Goal: Information Seeking & Learning: Check status

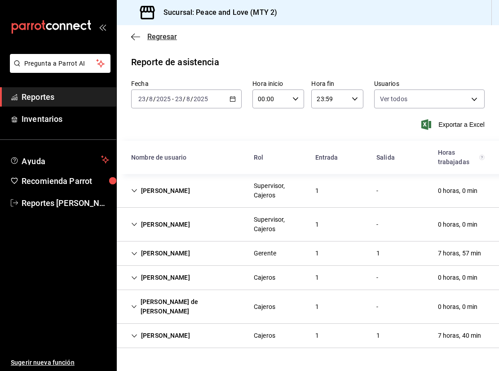
click at [163, 35] on span "Regresar" at bounding box center [162, 36] width 30 height 9
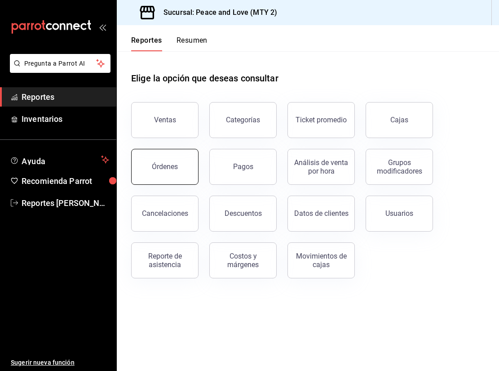
click at [186, 170] on button "Órdenes" at bounding box center [164, 167] width 67 height 36
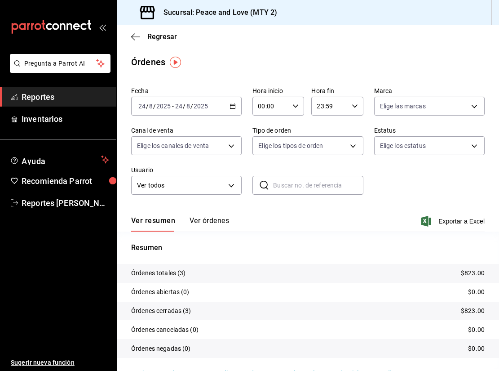
click at [207, 107] on input "2025" at bounding box center [200, 105] width 15 height 7
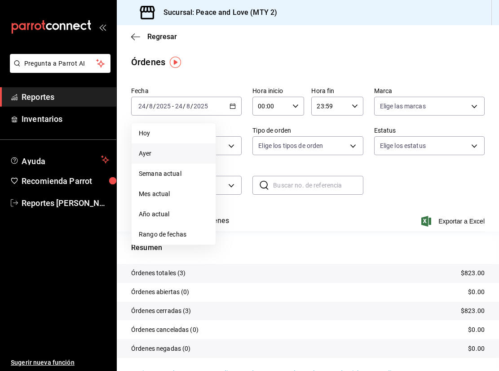
click at [182, 146] on li "Ayer" at bounding box center [174, 153] width 84 height 20
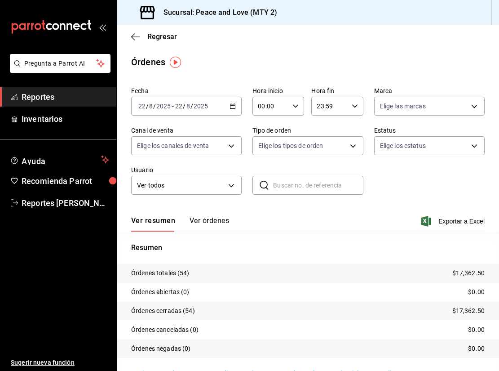
click at [232, 110] on div "[DATE] [DATE] - [DATE] [DATE]" at bounding box center [186, 106] width 111 height 19
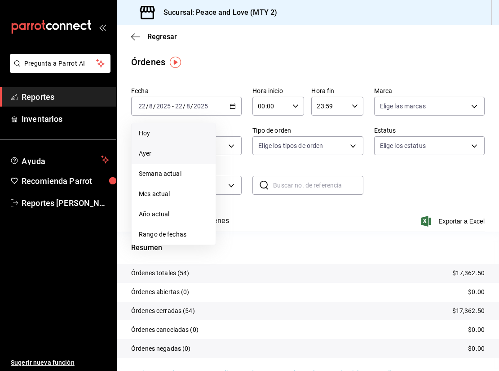
click at [154, 138] on li "Hoy" at bounding box center [174, 133] width 84 height 20
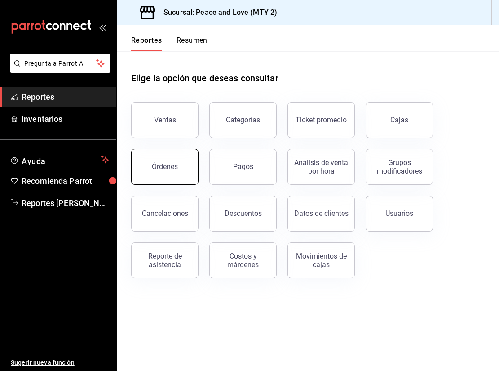
click at [166, 174] on button "Órdenes" at bounding box center [164, 167] width 67 height 36
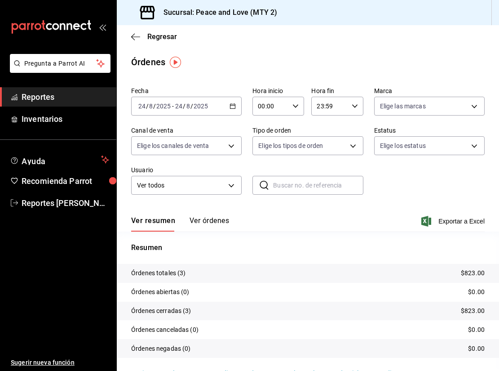
click at [220, 107] on div "2025-08-24 24 / 8 / 2025 - 2025-08-24 24 / 8 / 2025" at bounding box center [186, 106] width 111 height 19
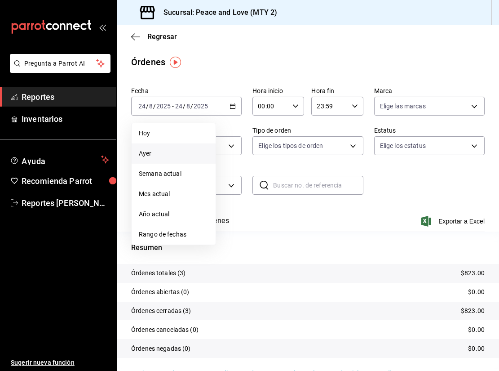
click at [174, 152] on span "Ayer" at bounding box center [174, 153] width 70 height 9
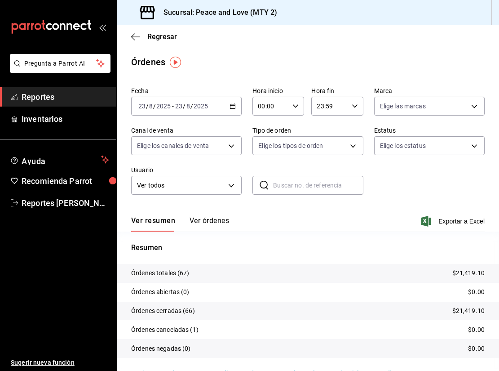
click at [200, 224] on button "Ver órdenes" at bounding box center [210, 223] width 40 height 15
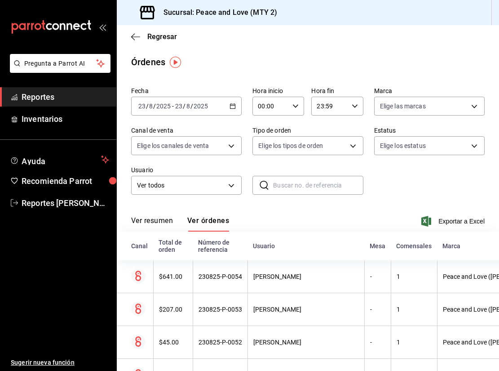
drag, startPoint x: 151, startPoint y: 226, endPoint x: 160, endPoint y: 213, distance: 14.8
click at [151, 226] on button "Ver resumen" at bounding box center [152, 223] width 42 height 15
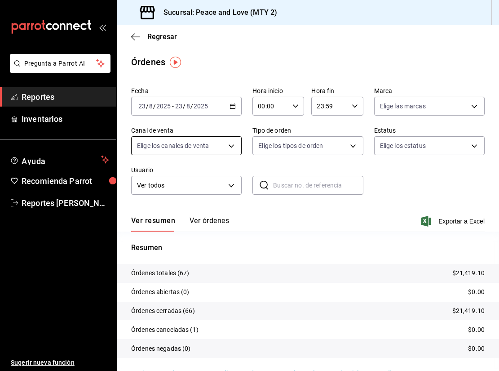
click at [226, 152] on body "Pregunta a Parrot AI Reportes Inventarios Ayuda Recomienda Parrot Reportes Gome…" at bounding box center [249, 185] width 499 height 371
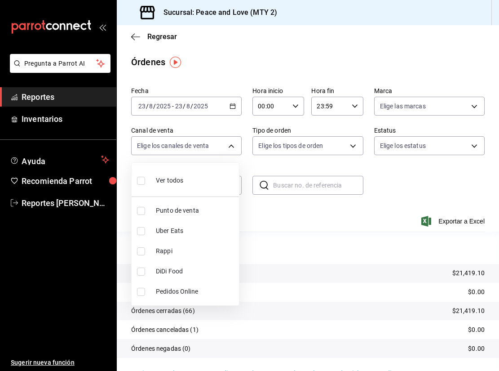
click at [136, 230] on li "Uber Eats" at bounding box center [185, 231] width 107 height 20
type input "UBER_EATS"
checkbox input "true"
click at [266, 219] on div at bounding box center [249, 185] width 499 height 371
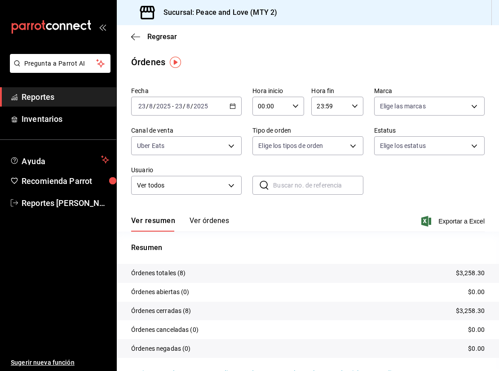
click at [213, 115] on div "2025-08-23 23 / 8 / 2025 - 2025-08-23 23 / 8 / 2025" at bounding box center [186, 106] width 111 height 19
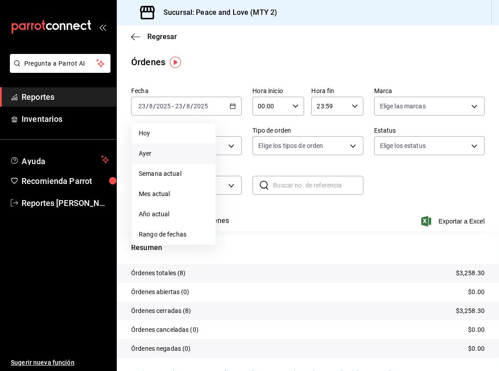
click at [234, 207] on div "Ver resumen Ver órdenes Exportar a Excel" at bounding box center [308, 218] width 354 height 26
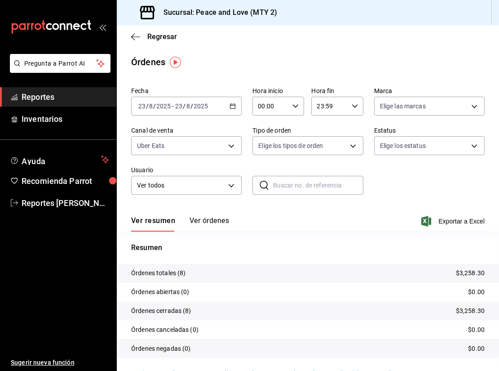
click at [227, 156] on div "Fecha 2025-08-23 23 / 8 / 2025 - 2025-08-23 23 / 8 / 2025 Hora inicio 00:00 Hor…" at bounding box center [308, 144] width 354 height 122
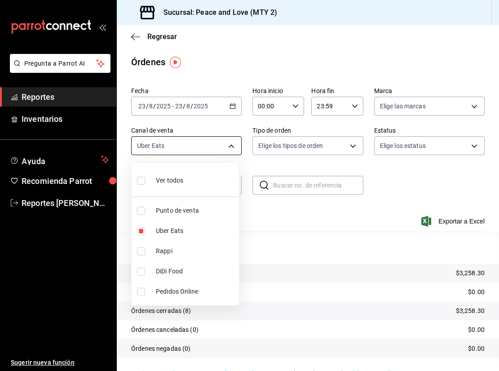
click at [227, 153] on body "Pregunta a Parrot AI Reportes Inventarios Ayuda Recomienda Parrot Reportes Gome…" at bounding box center [249, 185] width 499 height 371
click at [139, 230] on input "checkbox" at bounding box center [141, 231] width 8 height 8
checkbox input "false"
click at [144, 248] on input "checkbox" at bounding box center [141, 251] width 8 height 8
checkbox input "true"
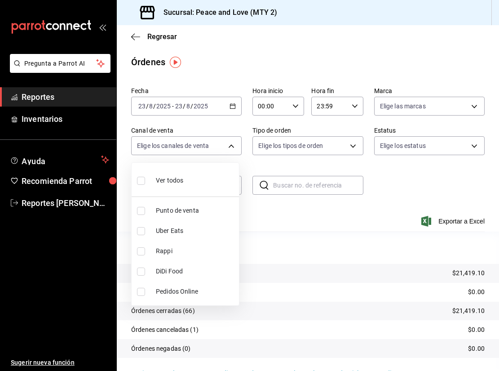
type input "RAPPI"
click at [391, 238] on div at bounding box center [249, 185] width 499 height 371
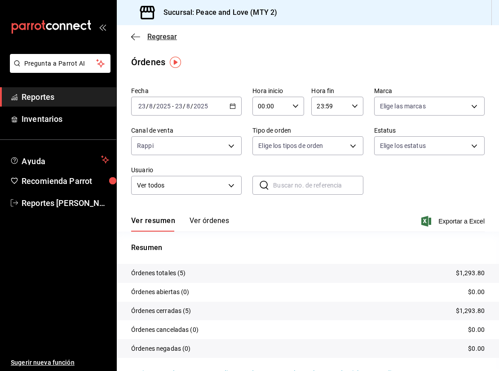
click at [171, 39] on span "Regresar" at bounding box center [162, 36] width 30 height 9
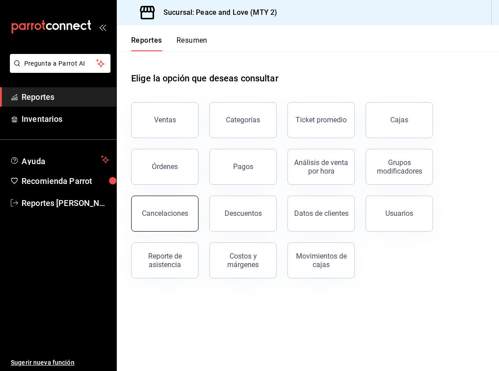
click at [196, 206] on div "Cancelaciones" at bounding box center [159, 208] width 78 height 47
click at [169, 214] on div "Cancelaciones" at bounding box center [165, 213] width 46 height 9
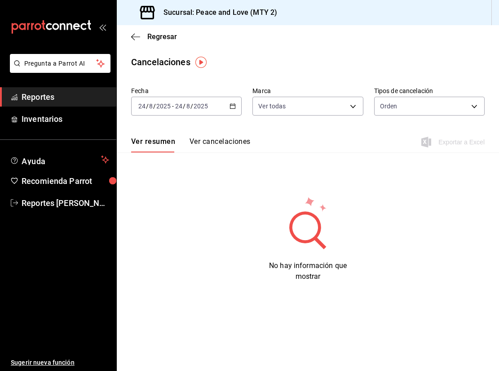
click at [211, 103] on div "2025-08-24 24 / 8 / 2025 - 2025-08-24 24 / 8 / 2025" at bounding box center [186, 106] width 111 height 19
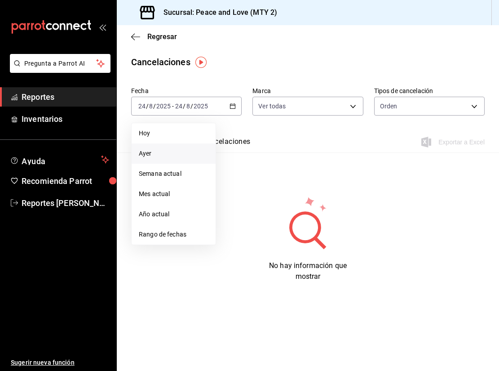
click at [187, 149] on span "Ayer" at bounding box center [174, 153] width 70 height 9
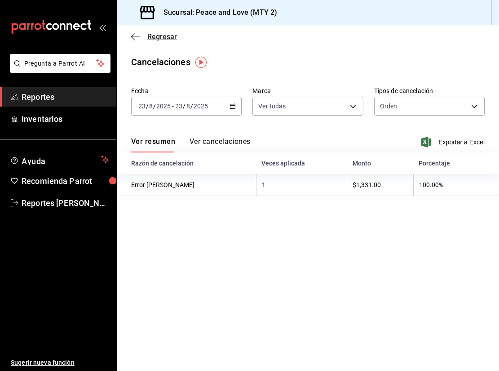
click at [156, 36] on span "Regresar" at bounding box center [162, 36] width 30 height 9
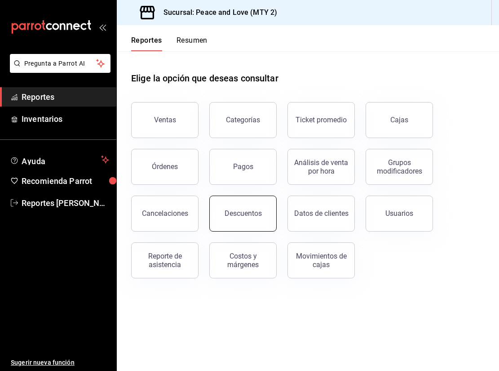
click at [269, 215] on button "Descuentos" at bounding box center [242, 213] width 67 height 36
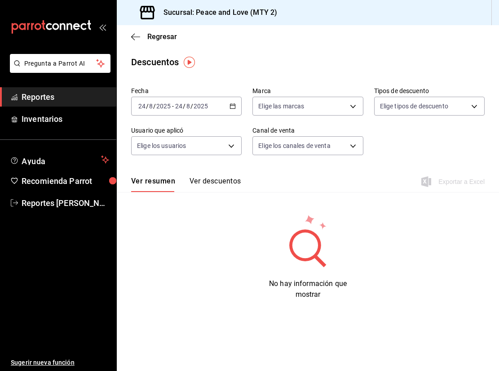
click at [230, 113] on div "2025-08-24 24 / 8 / 2025 - 2025-08-24 24 / 8 / 2025" at bounding box center [186, 106] width 111 height 19
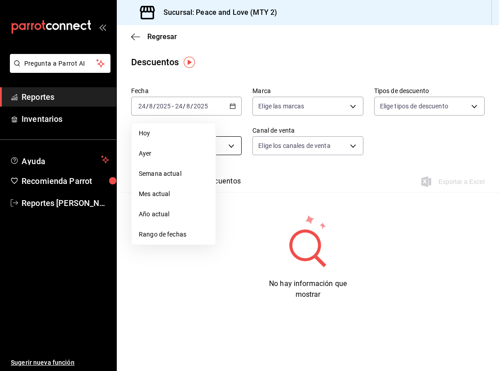
click at [173, 150] on span "Ayer" at bounding box center [174, 153] width 70 height 9
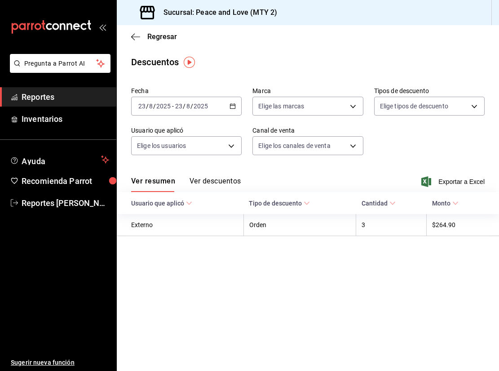
click at [204, 30] on div "Regresar" at bounding box center [308, 36] width 382 height 23
